Goal: Task Accomplishment & Management: Manage account settings

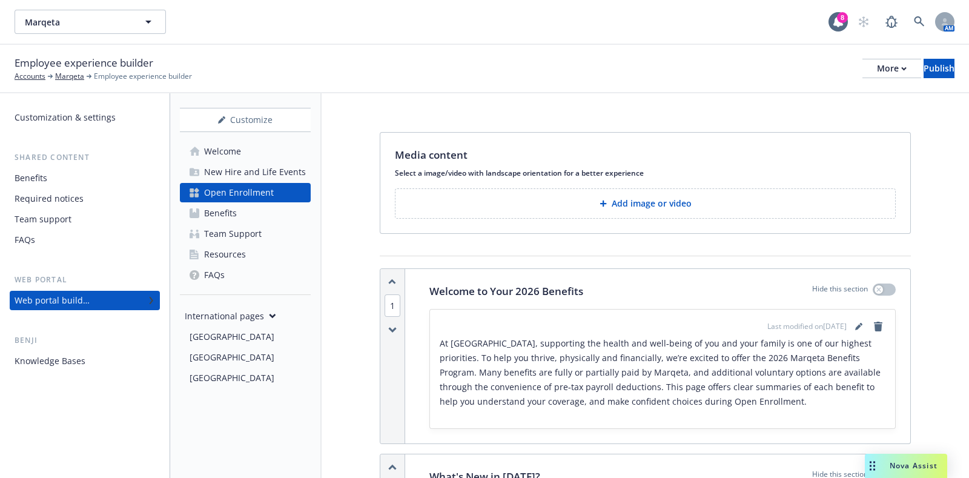
scroll to position [4916, 0]
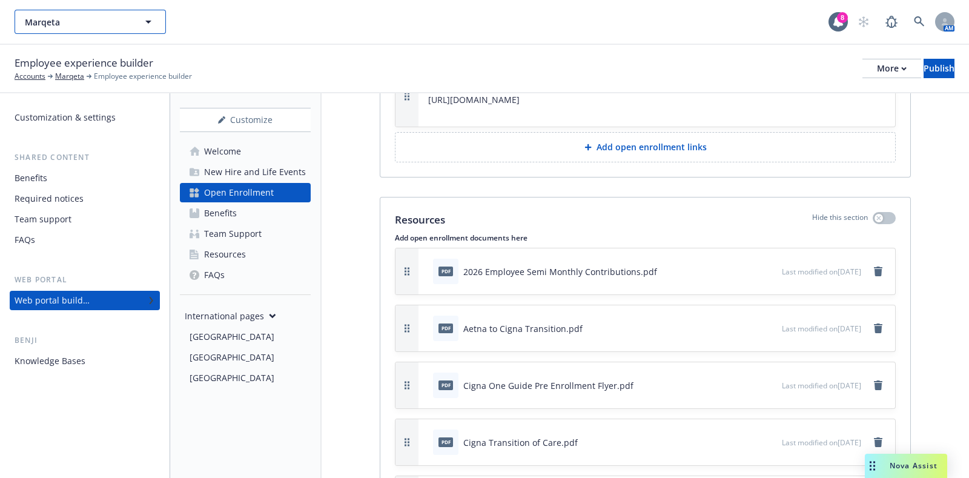
click at [96, 16] on span "Marqeta" at bounding box center [77, 22] width 105 height 13
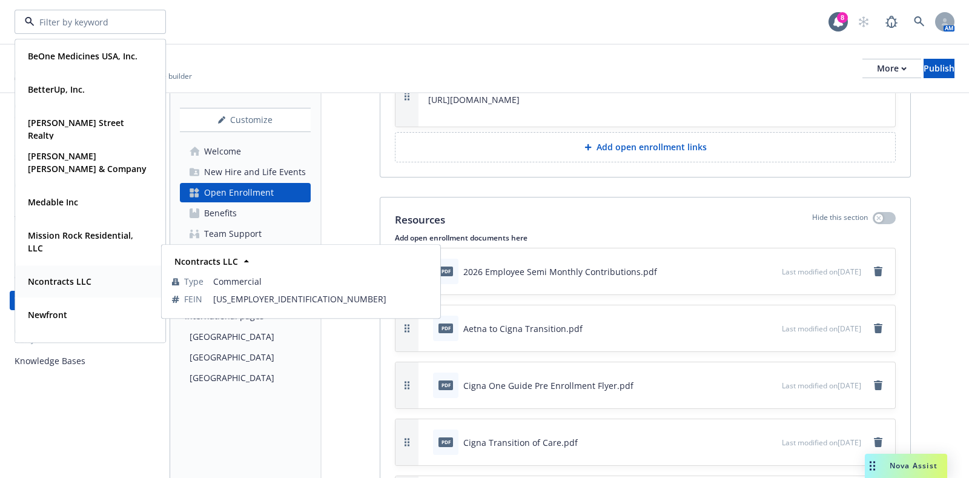
click at [65, 277] on strong "Ncontracts LLC" at bounding box center [60, 282] width 64 height 12
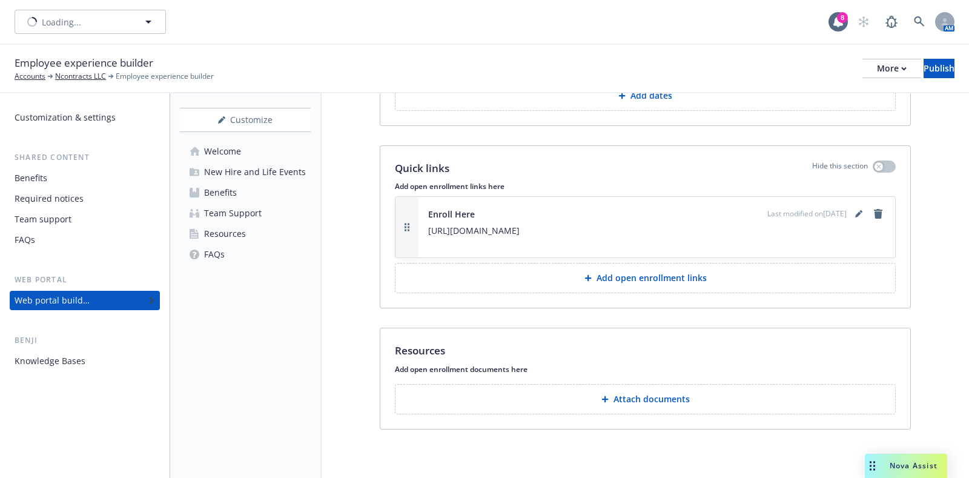
scroll to position [2312, 0]
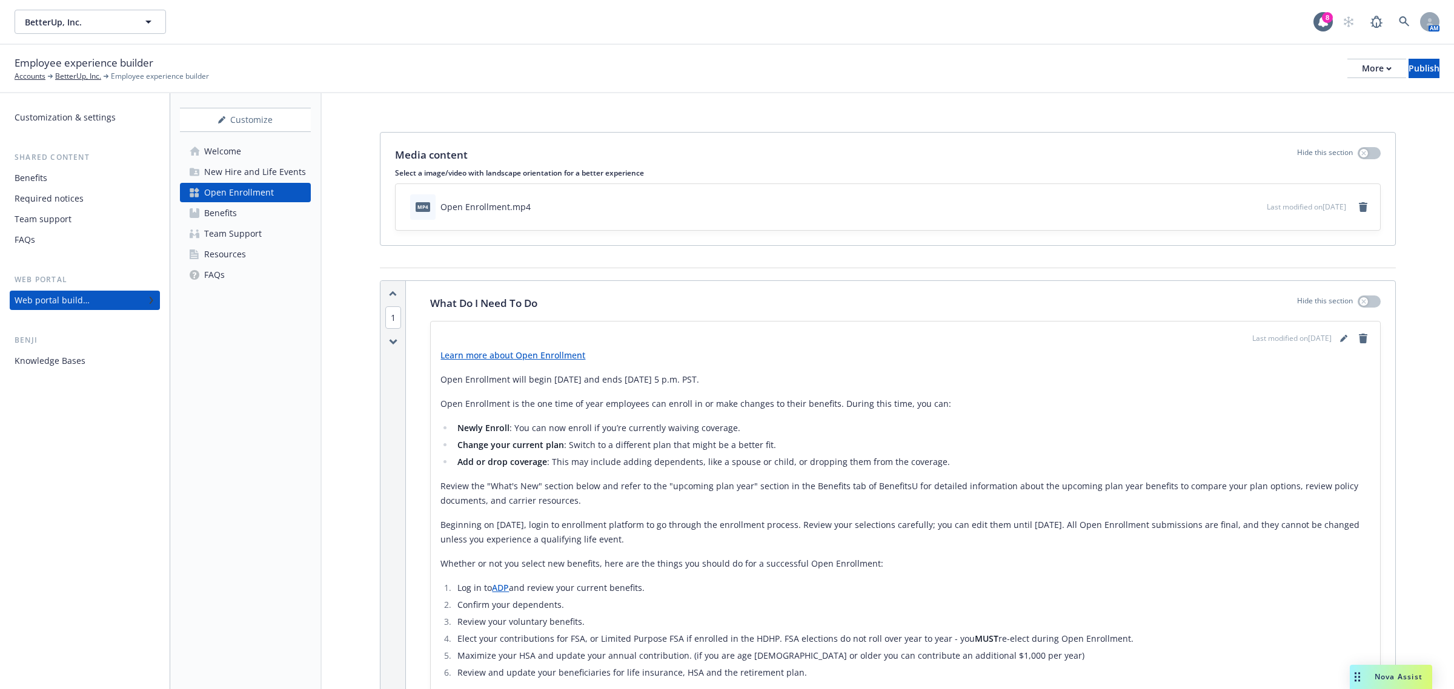
scroll to position [2106, 0]
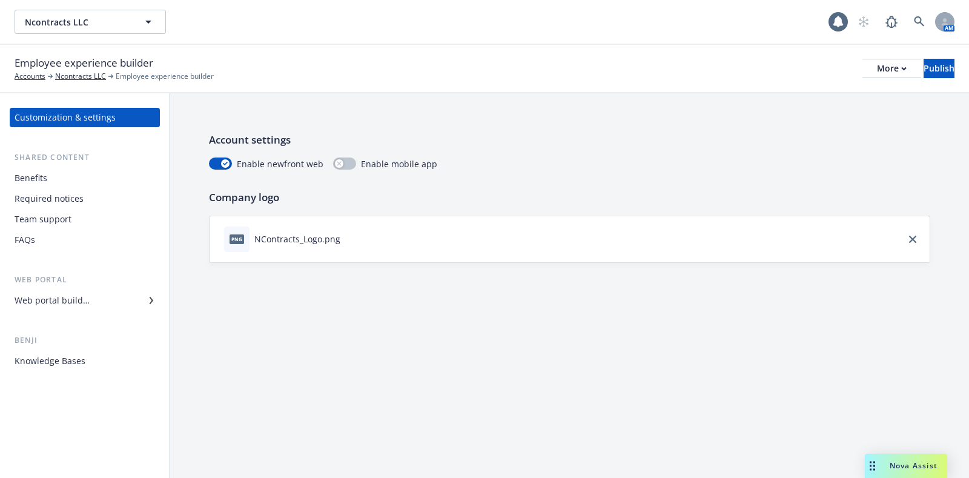
click at [61, 197] on div "Required notices" at bounding box center [49, 198] width 69 height 19
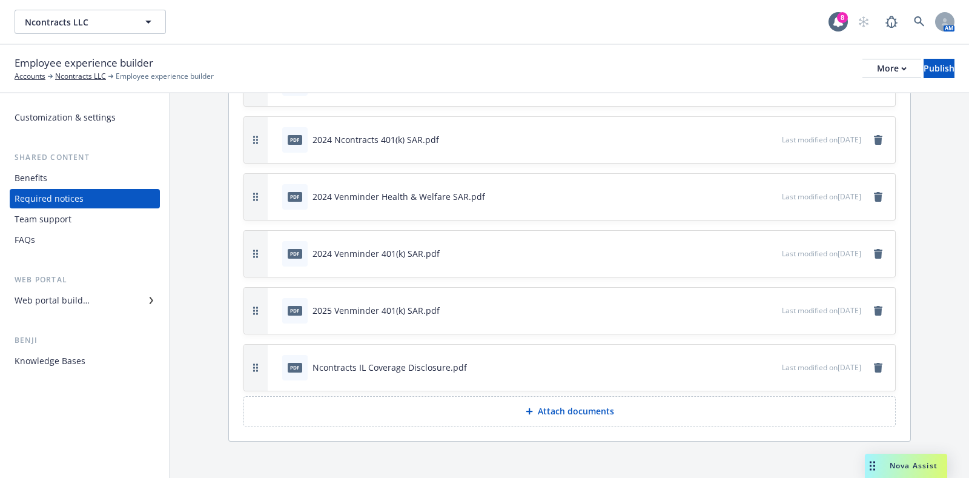
scroll to position [412, 0]
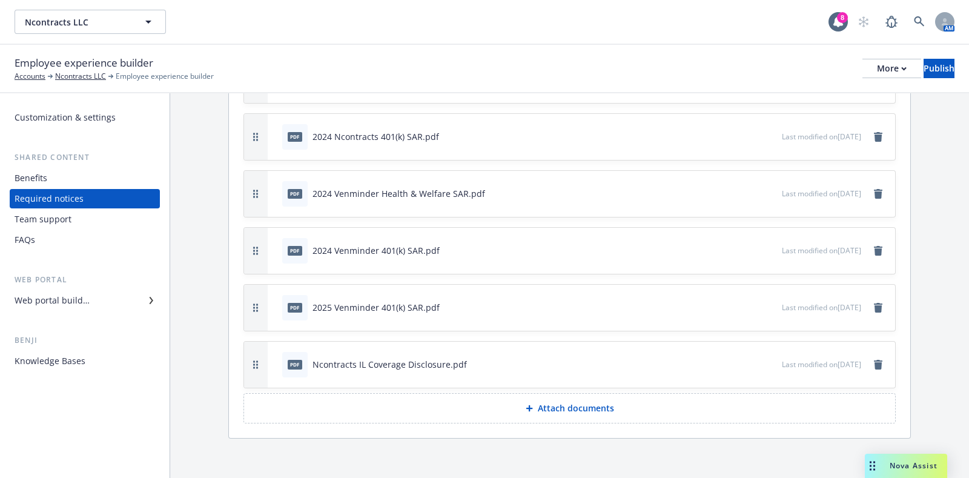
click at [600, 414] on button "Attach documents" at bounding box center [569, 408] width 652 height 30
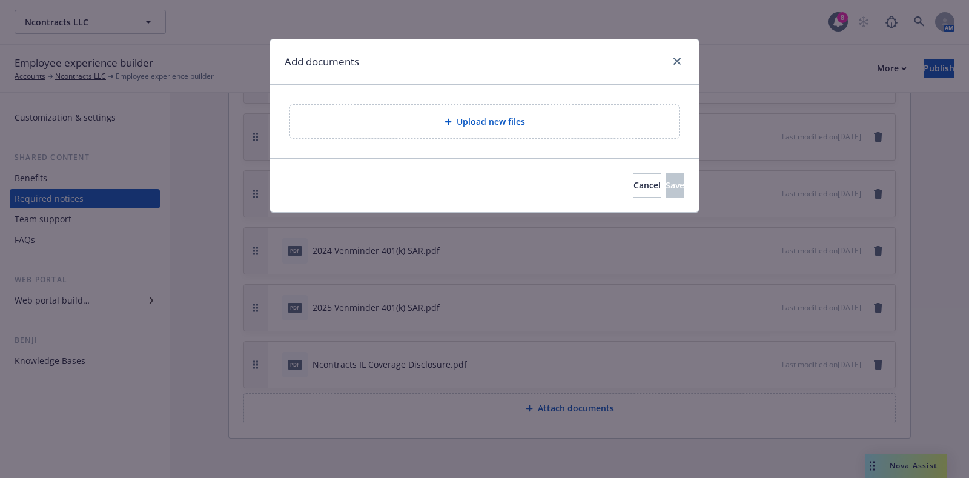
click at [521, 135] on div "Upload new files" at bounding box center [484, 121] width 389 height 33
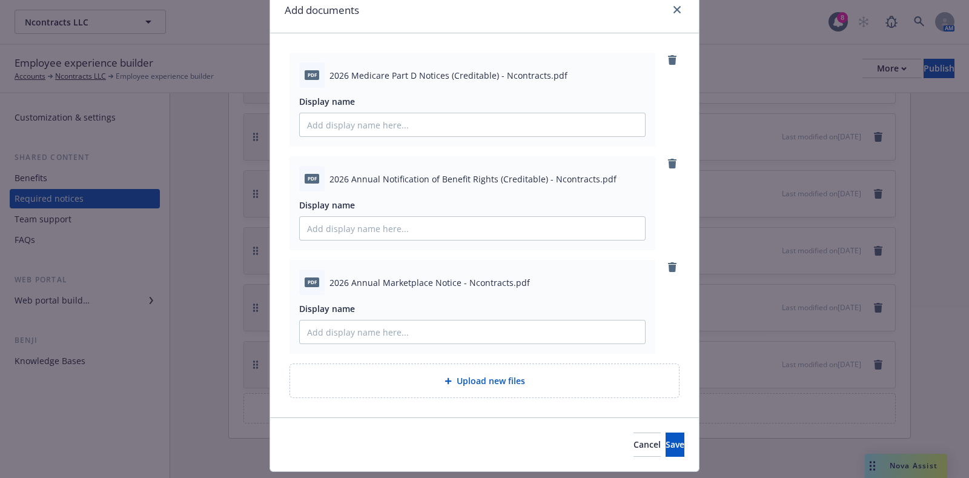
scroll to position [84, 0]
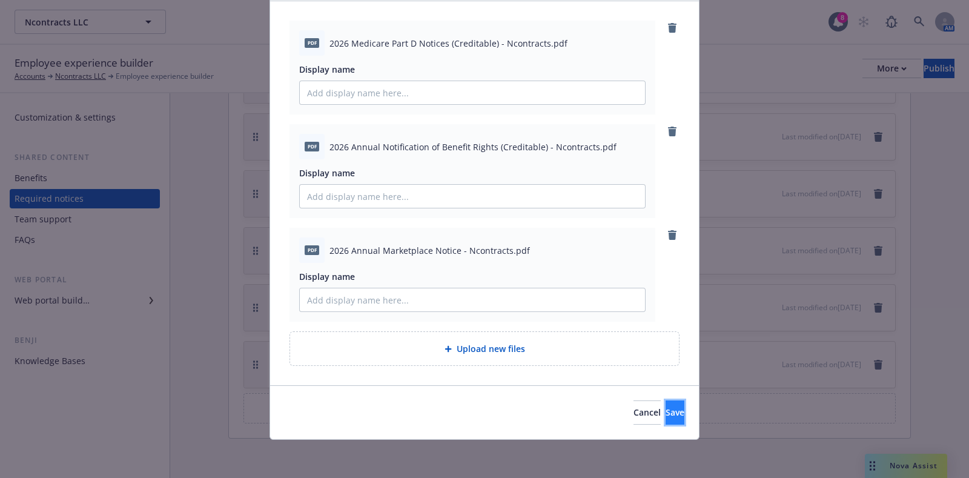
click at [666, 413] on span "Save" at bounding box center [675, 412] width 19 height 12
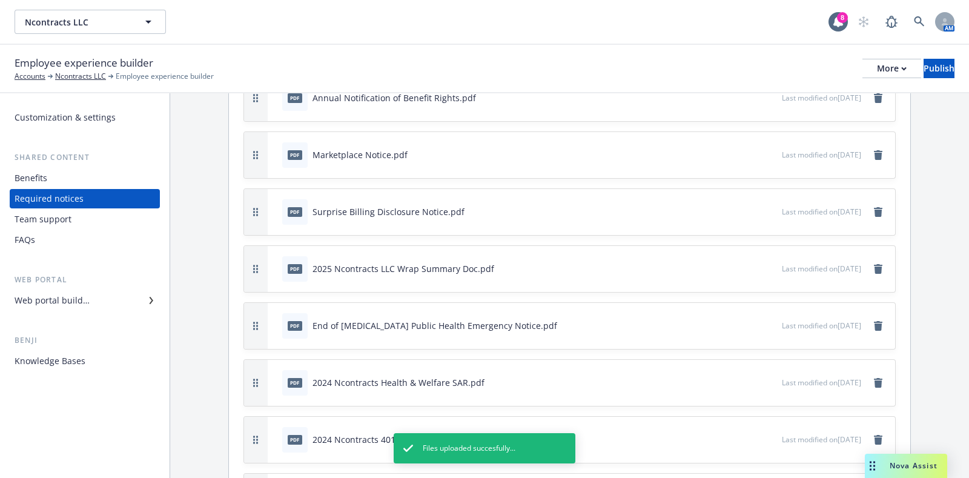
scroll to position [33, 0]
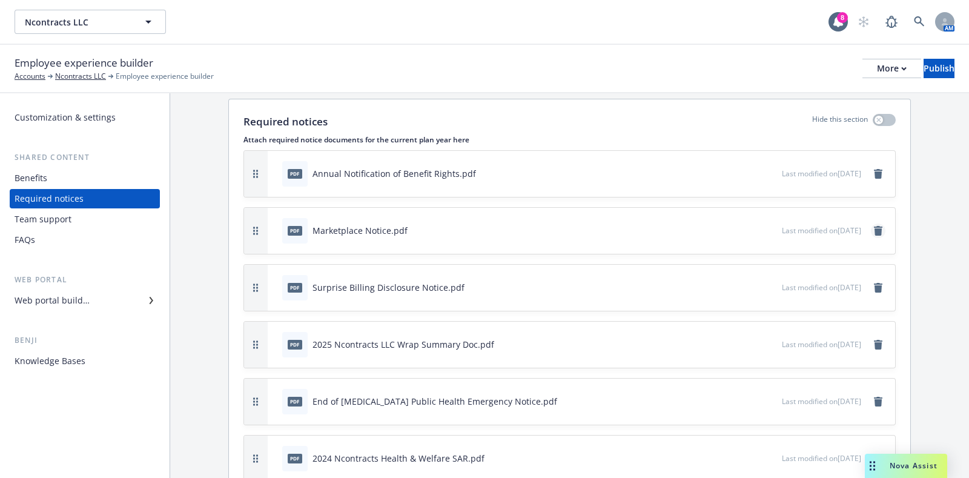
click at [874, 226] on icon "remove" at bounding box center [878, 231] width 8 height 10
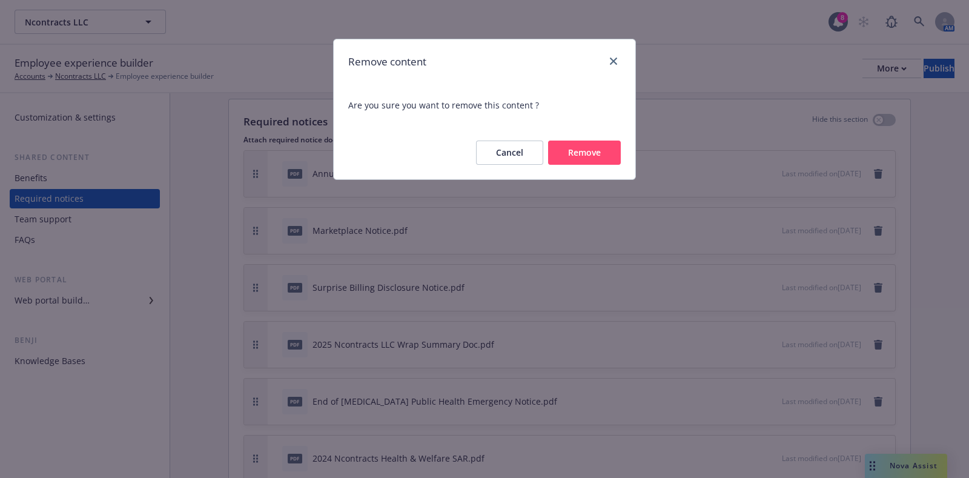
click at [597, 158] on button "Remove" at bounding box center [584, 153] width 73 height 24
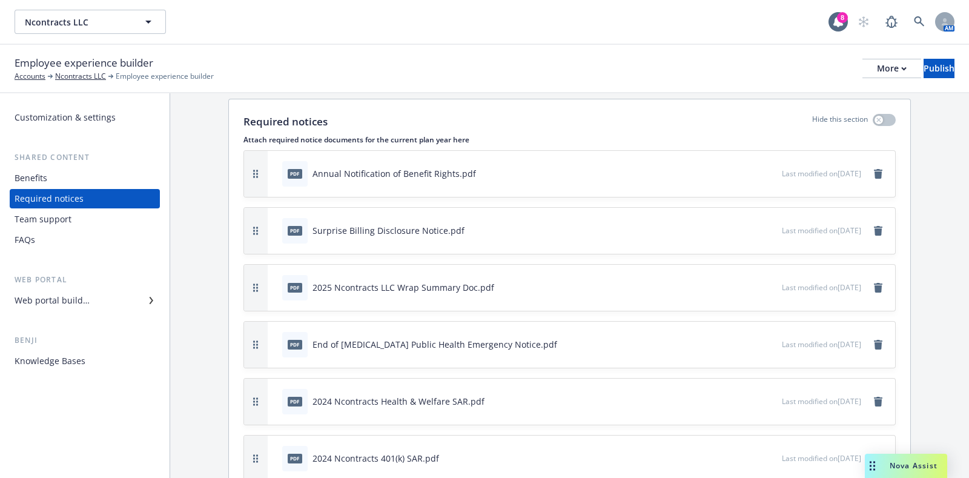
click at [875, 167] on div "pdf Annual Notification of Benefit Rights.pdf Last modified on 09/04/2024" at bounding box center [581, 174] width 627 height 46
click at [874, 174] on icon "remove" at bounding box center [878, 174] width 8 height 10
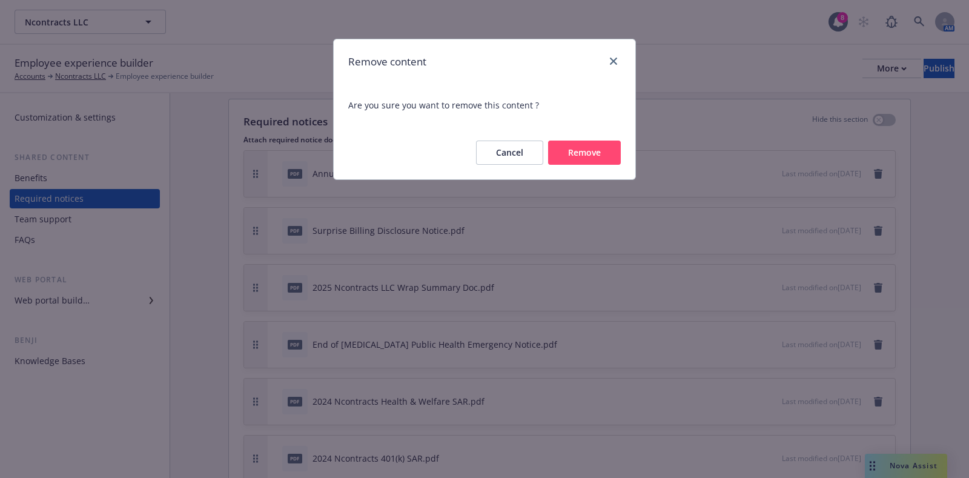
click at [595, 157] on button "Remove" at bounding box center [584, 153] width 73 height 24
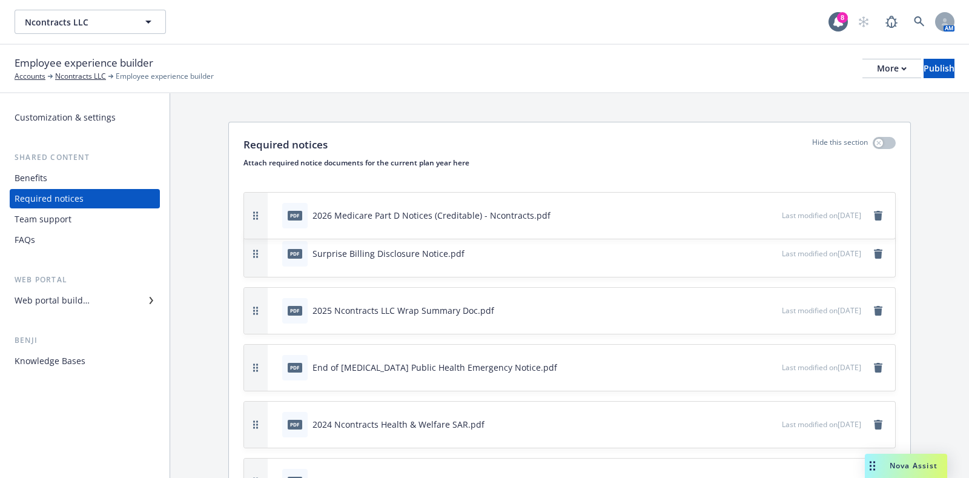
scroll to position [0, 0]
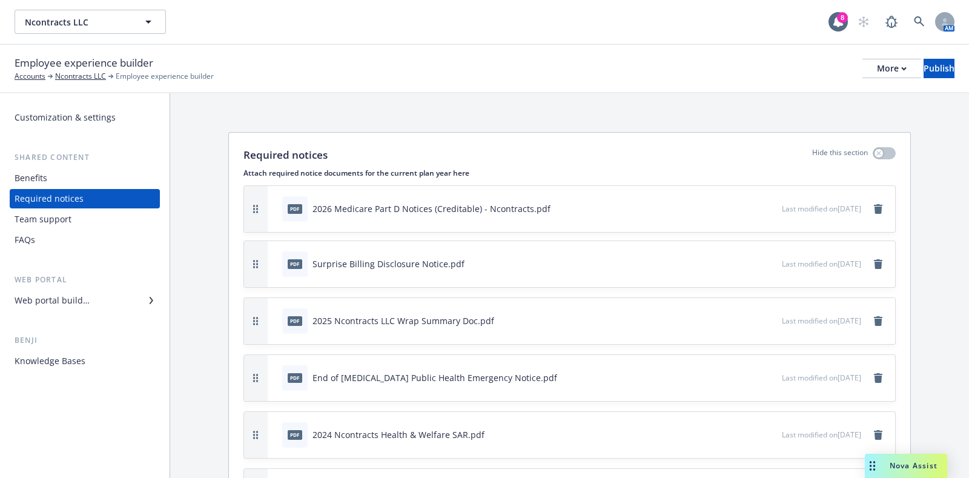
drag, startPoint x: 261, startPoint y: 248, endPoint x: 412, endPoint y: 191, distance: 161.2
click at [412, 191] on div "pdf 2026 Medicare Part D Notices (Creditable) - Ncontracts.pdf Last modified on…" at bounding box center [569, 209] width 651 height 46
drag, startPoint x: 257, startPoint y: 322, endPoint x: 333, endPoint y: 174, distance: 166.0
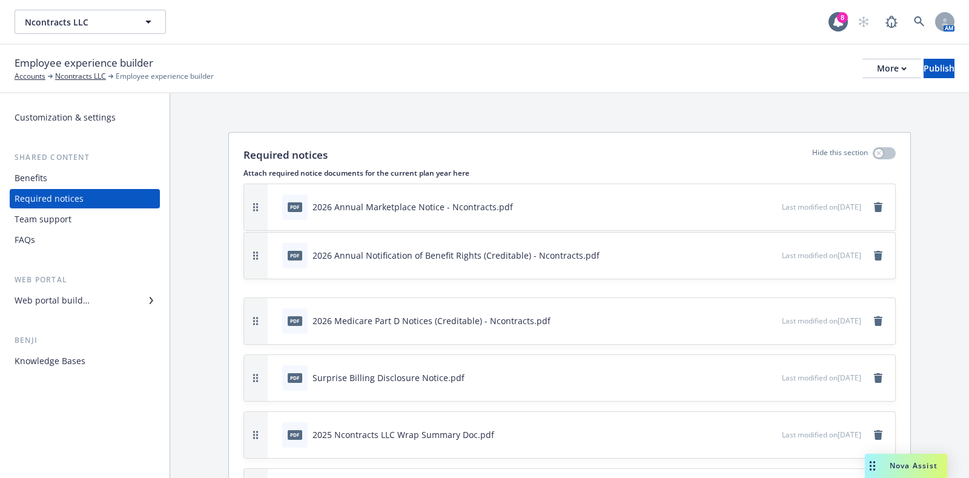
drag, startPoint x: 254, startPoint y: 356, endPoint x: 351, endPoint y: 248, distance: 145.4
click at [351, 248] on div "pdf 2026 Annual Notification of Benefit Rights (Creditable) - Ncontracts.pdf La…" at bounding box center [569, 256] width 651 height 46
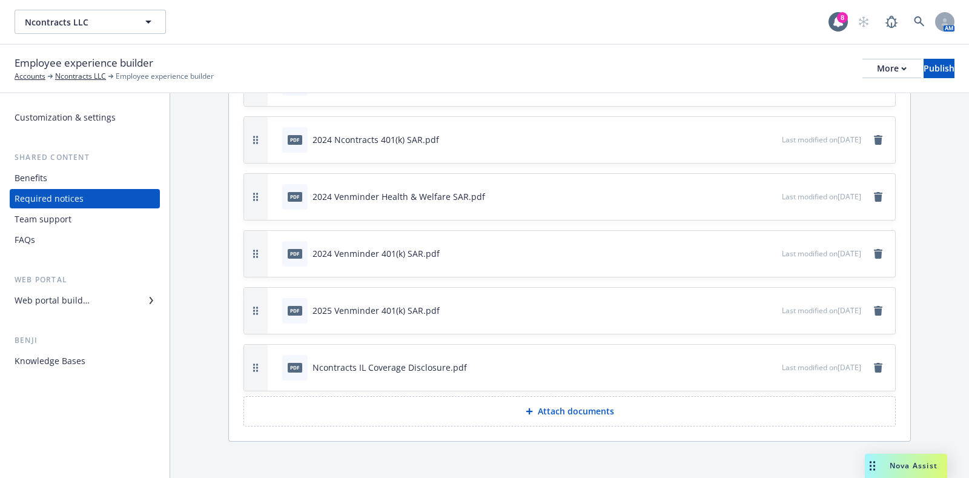
scroll to position [469, 0]
